Goal: Information Seeking & Learning: Check status

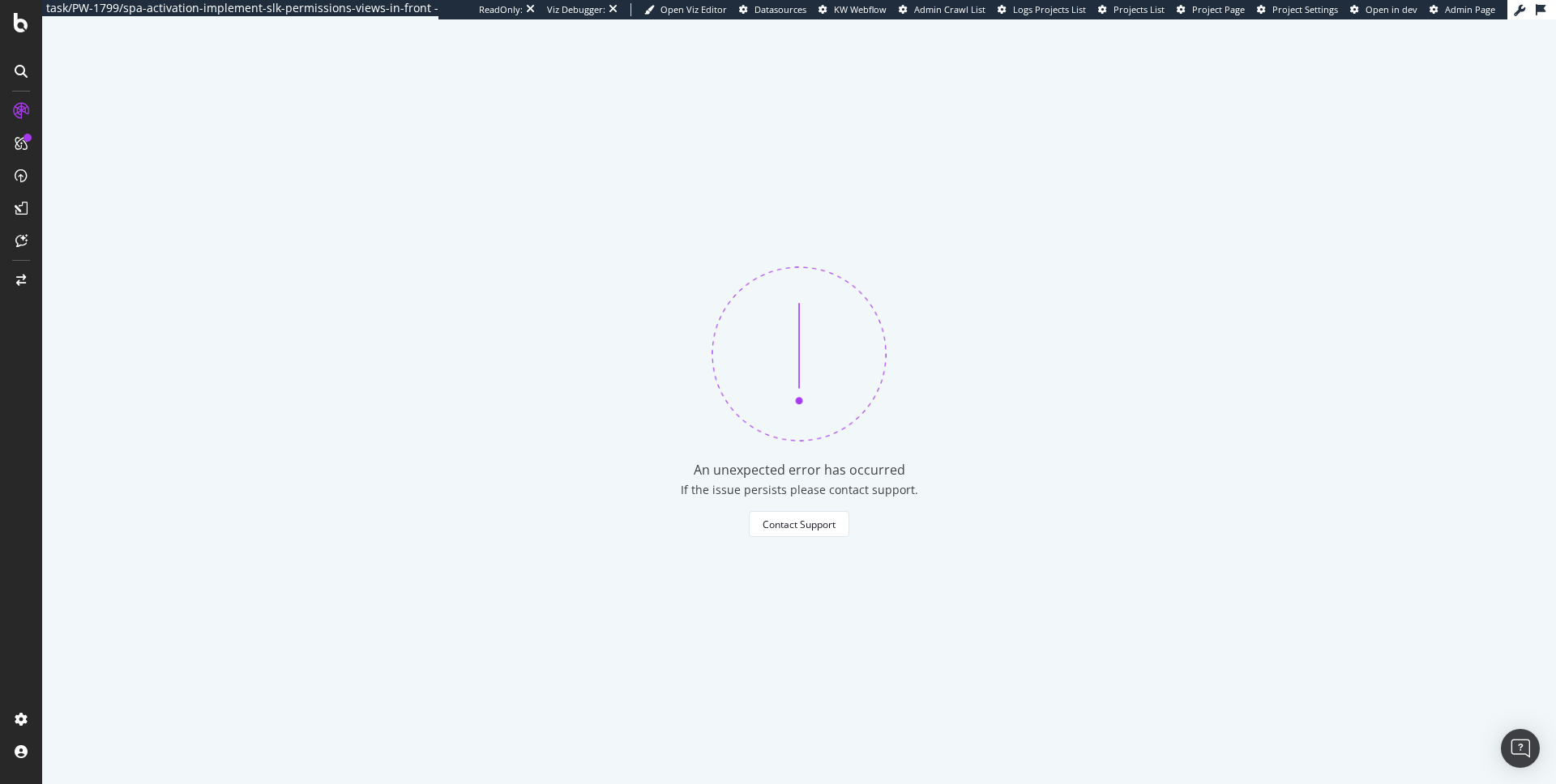
click at [251, 270] on div "An unexpected error has occurred If the issue persists please contact support. …" at bounding box center [799, 402] width 1514 height 765
